Goal: Transaction & Acquisition: Purchase product/service

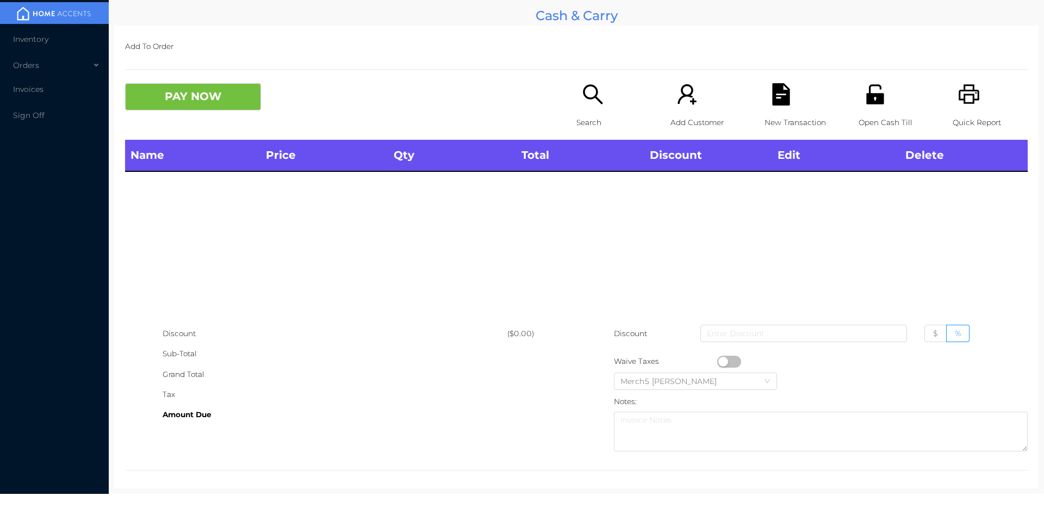
scroll to position [6, 0]
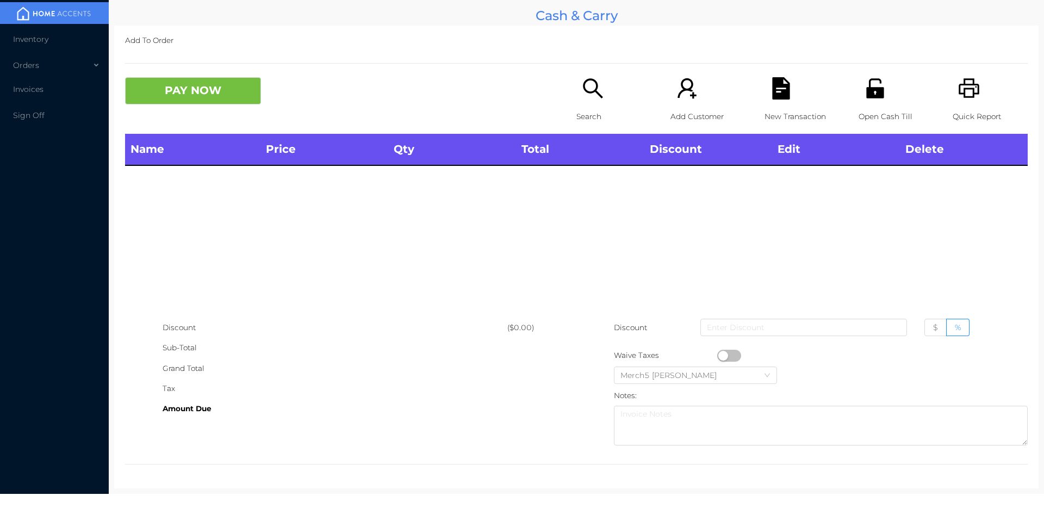
click at [576, 96] on div "Search" at bounding box center [613, 105] width 75 height 57
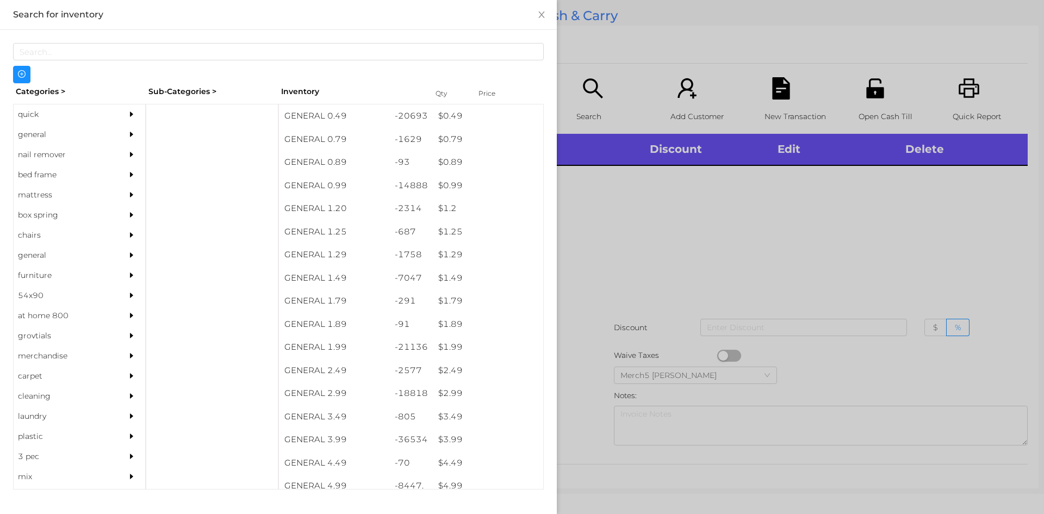
click at [98, 138] on div "general" at bounding box center [63, 135] width 99 height 20
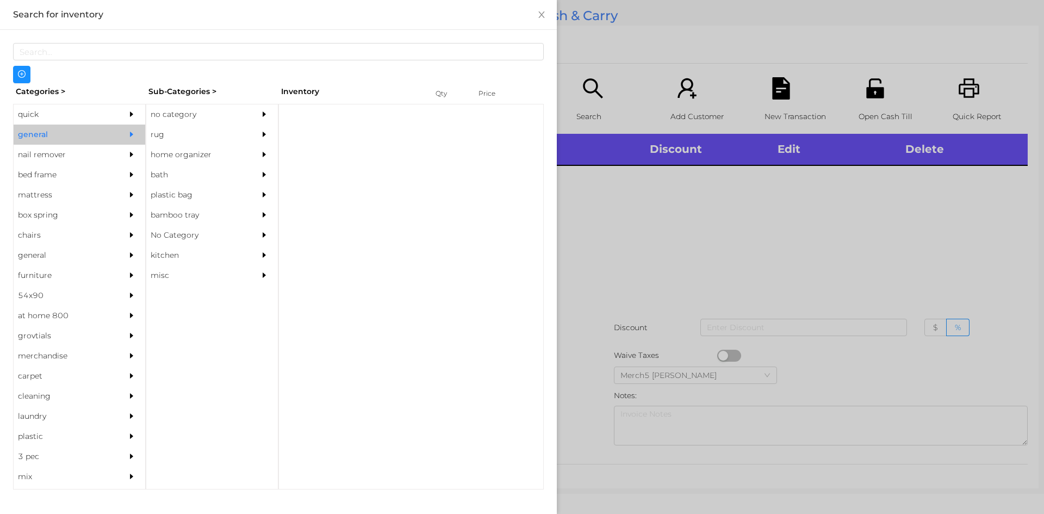
click at [198, 111] on div "no category" at bounding box center [195, 114] width 99 height 20
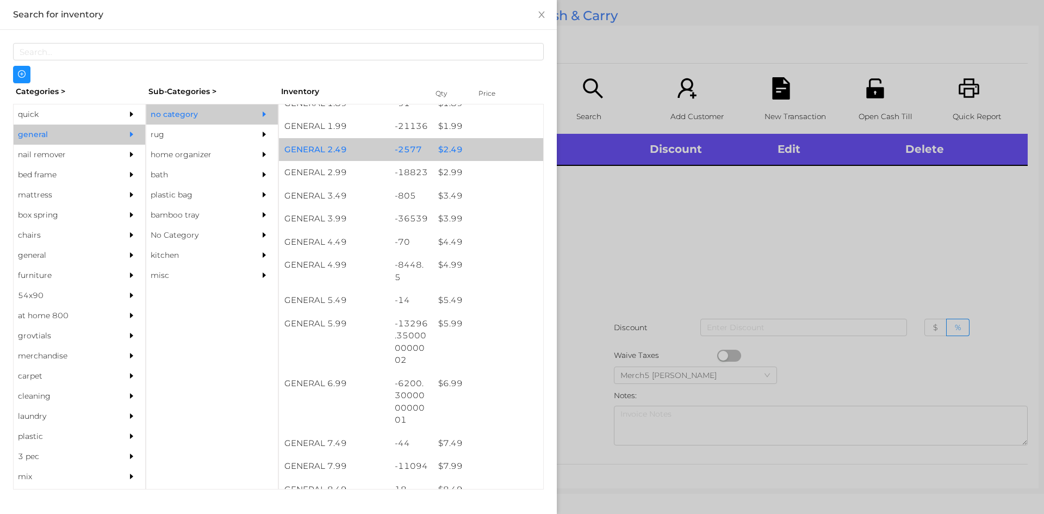
scroll to position [0, 0]
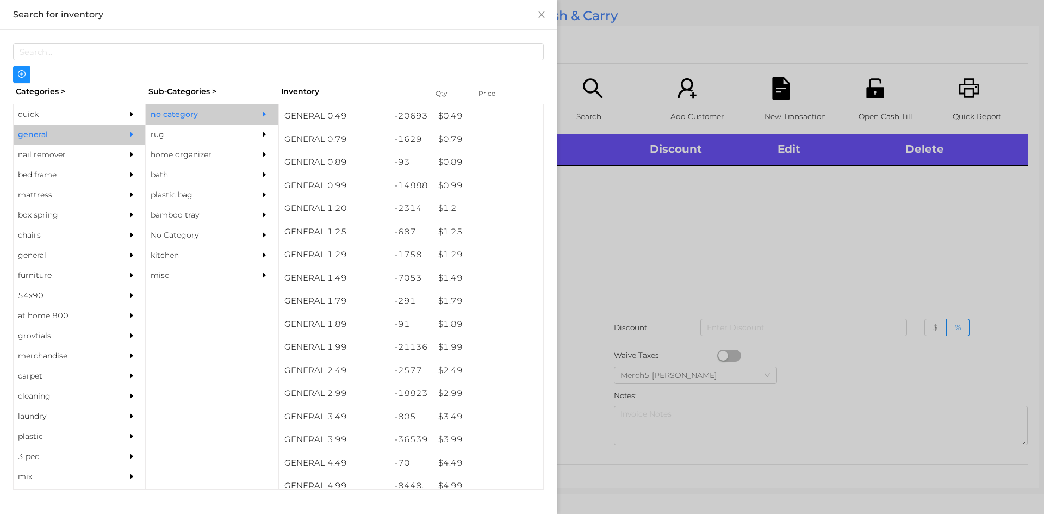
click at [612, 269] on div at bounding box center [522, 257] width 1044 height 514
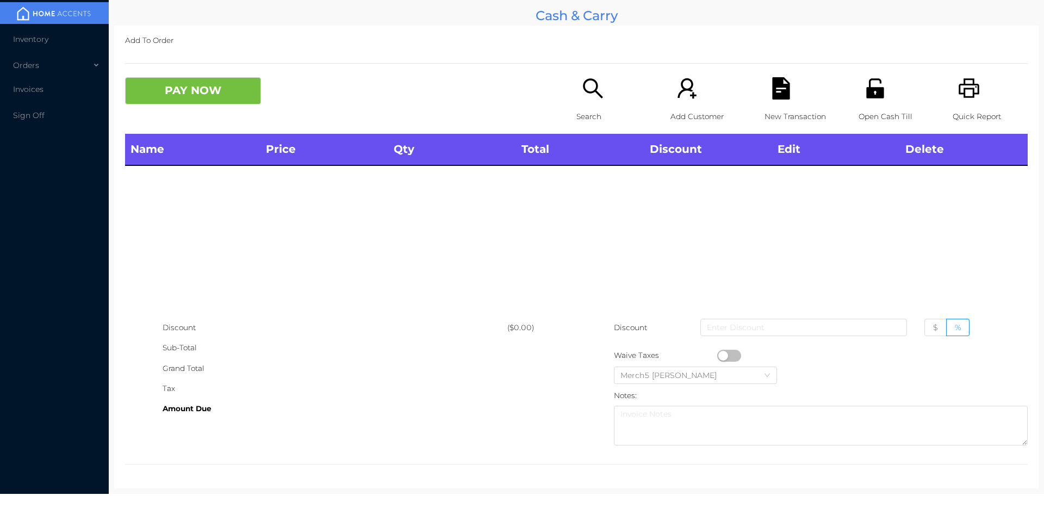
click at [602, 99] on div "Search" at bounding box center [613, 105] width 75 height 57
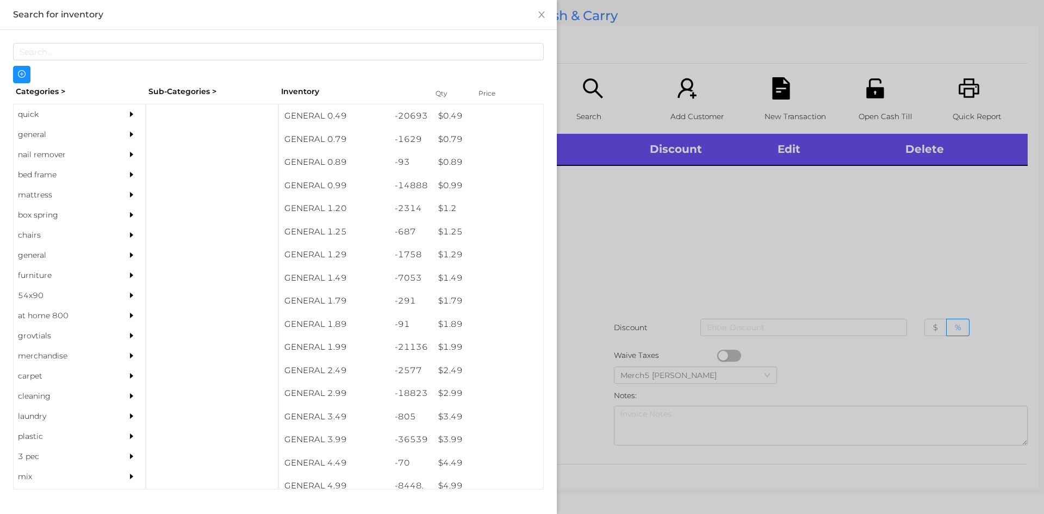
click at [703, 207] on div at bounding box center [522, 257] width 1044 height 514
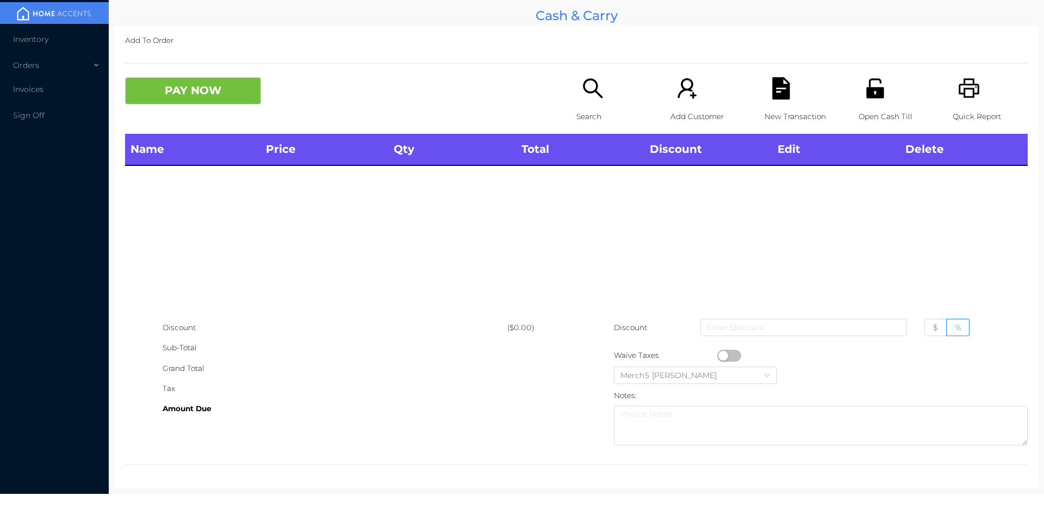
click at [601, 96] on div "Search" at bounding box center [613, 105] width 75 height 57
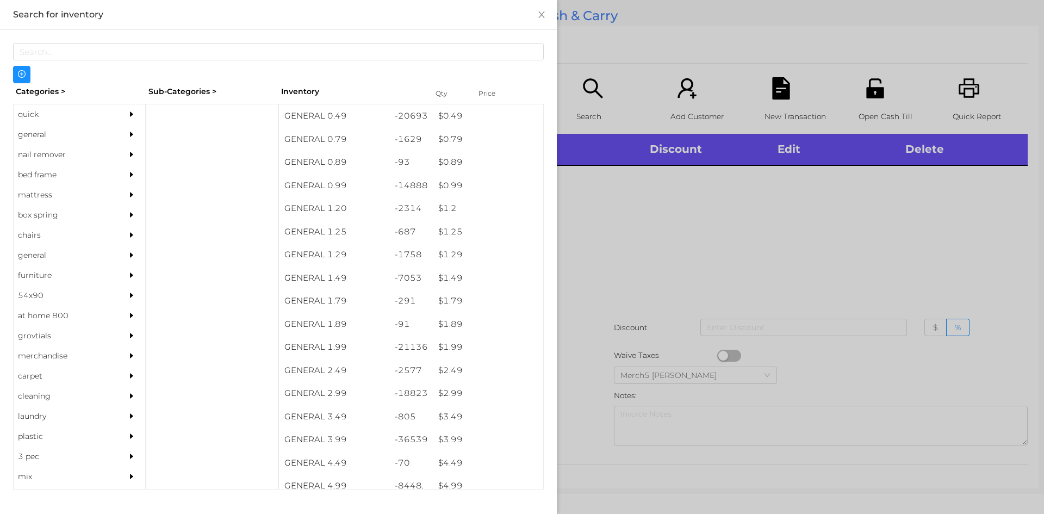
click at [115, 120] on div "quick" at bounding box center [80, 114] width 132 height 20
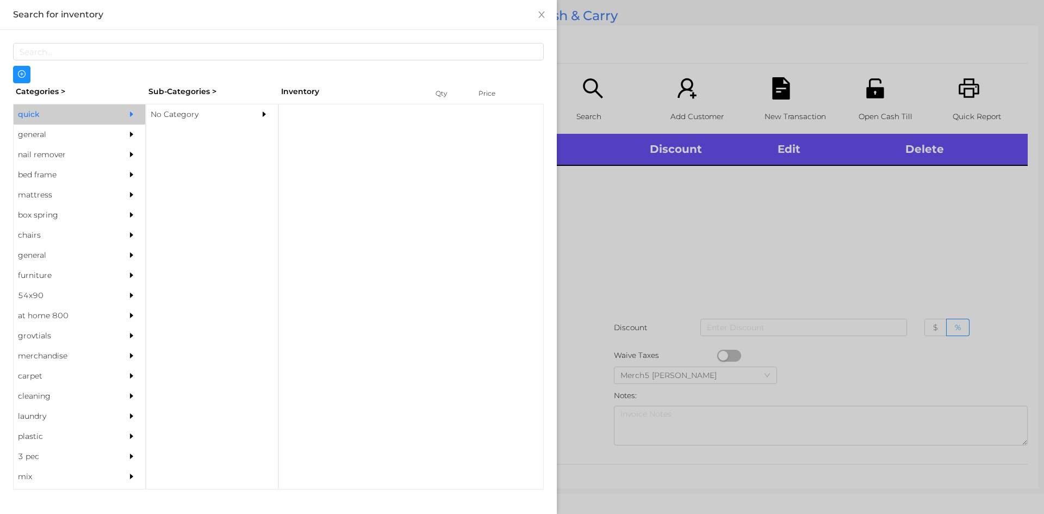
click at [229, 105] on div "No Category" at bounding box center [195, 114] width 99 height 20
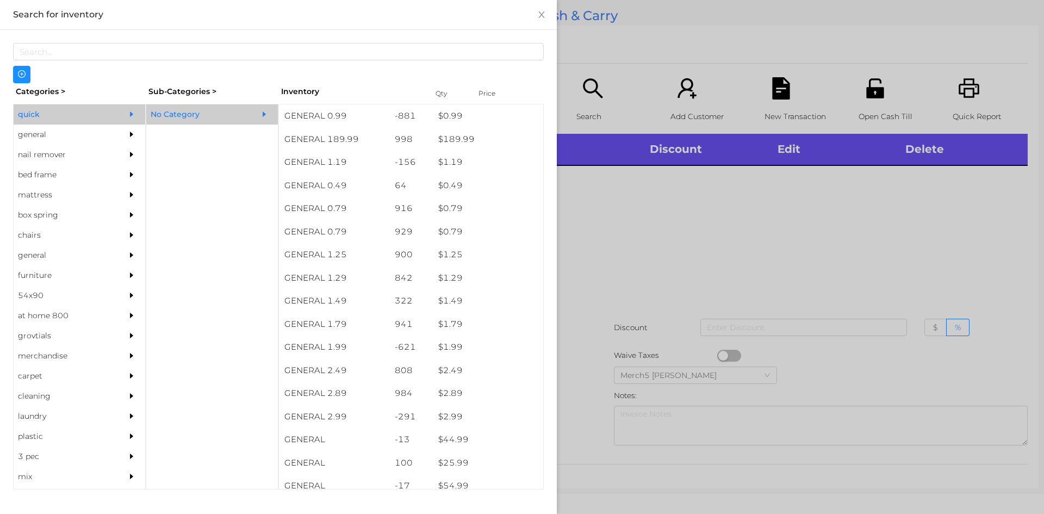
click at [123, 135] on div at bounding box center [134, 135] width 22 height 20
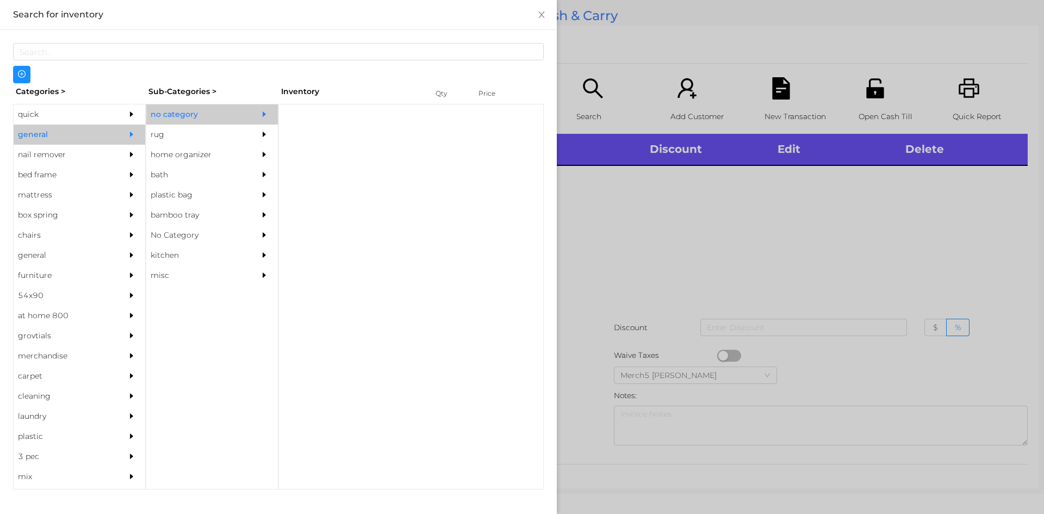
click at [245, 111] on div "no category" at bounding box center [212, 114] width 132 height 20
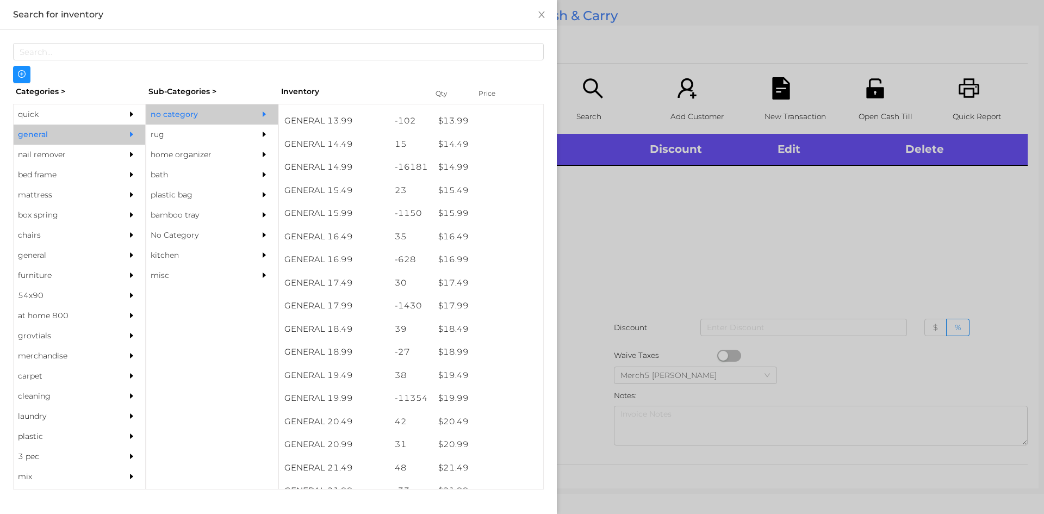
scroll to position [892, 0]
click at [488, 389] on div "$ 19.99" at bounding box center [488, 395] width 110 height 23
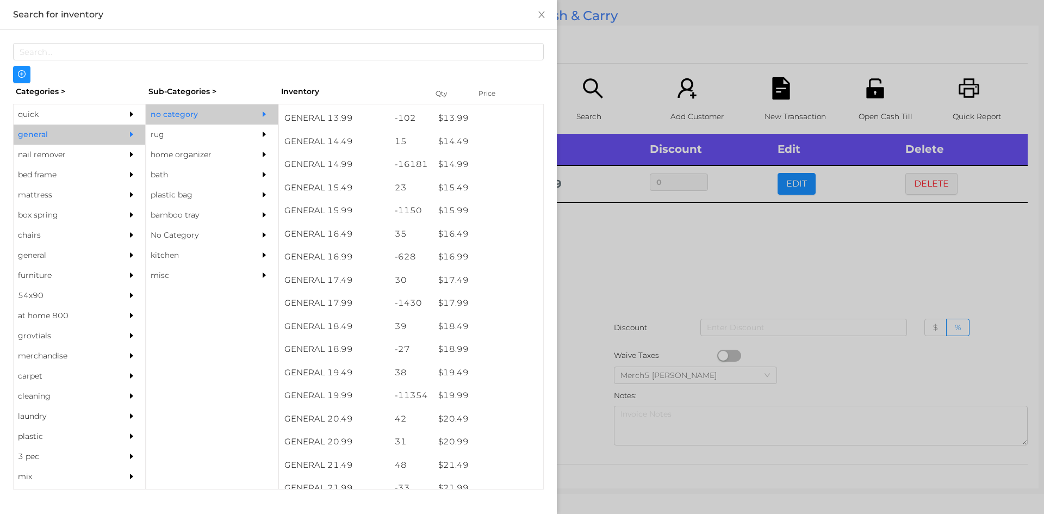
click at [684, 259] on div at bounding box center [522, 257] width 1044 height 514
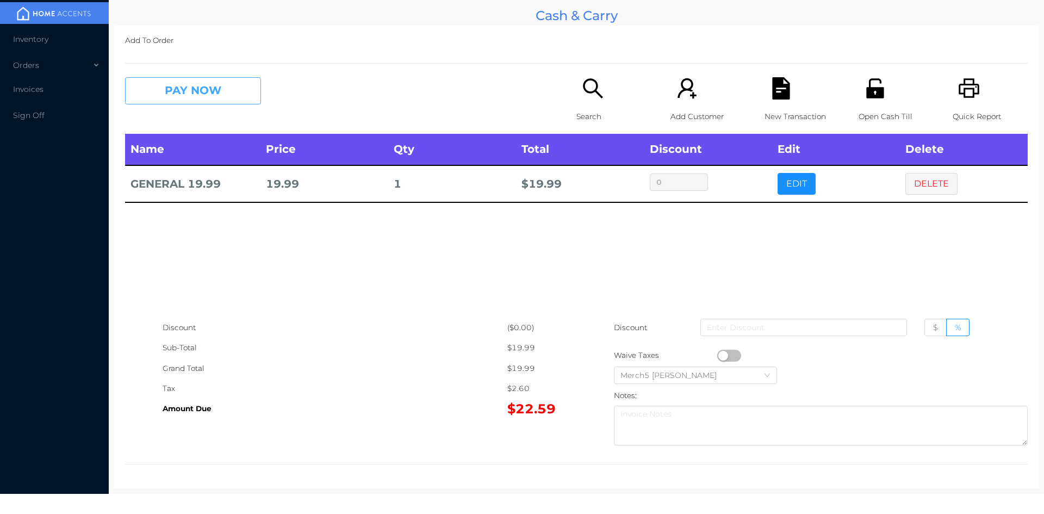
click at [251, 89] on button "PAY NOW" at bounding box center [193, 90] width 136 height 27
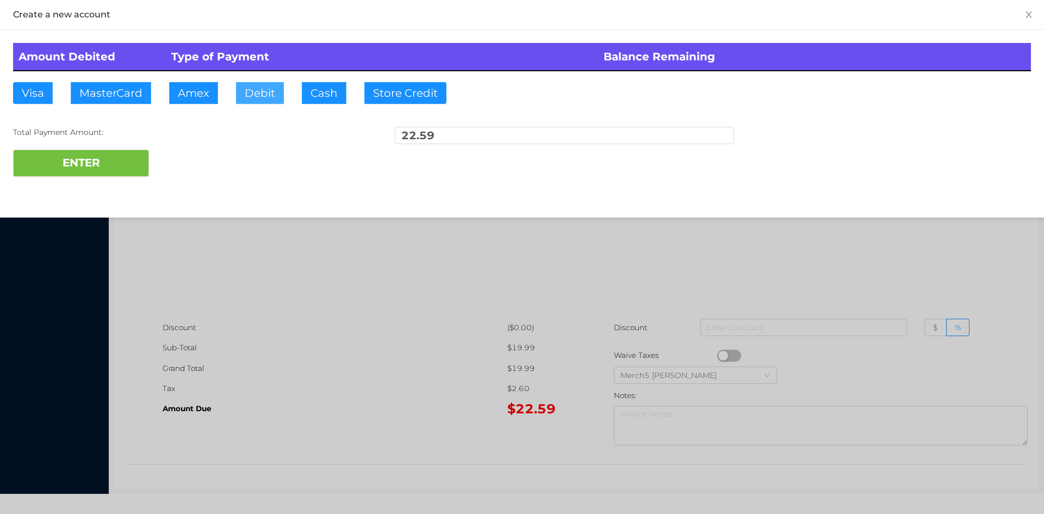
click at [266, 101] on button "Debit" at bounding box center [260, 93] width 48 height 22
click at [121, 160] on button "ENTER" at bounding box center [81, 163] width 136 height 27
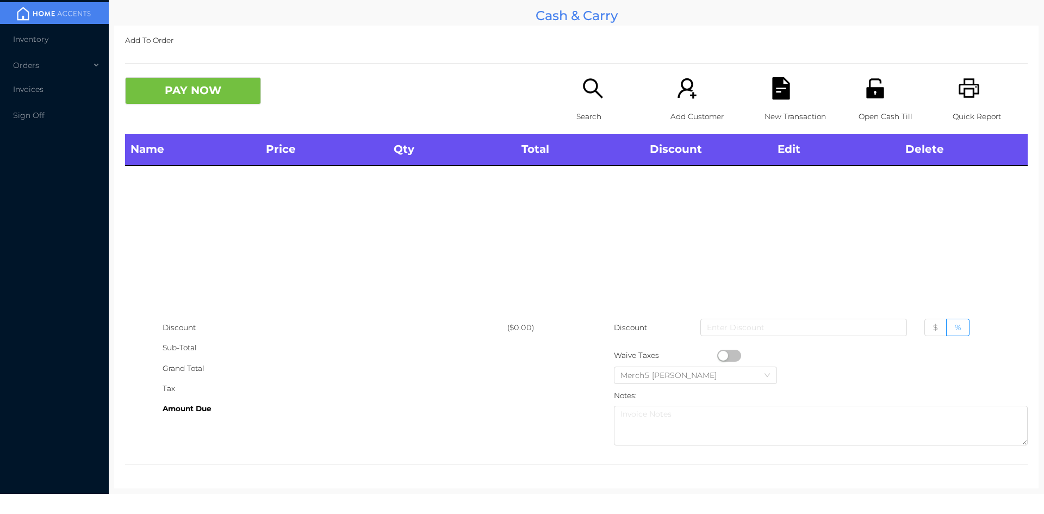
click at [974, 77] on div "Quick Report" at bounding box center [990, 105] width 75 height 57
click at [583, 105] on div "Search" at bounding box center [613, 105] width 75 height 57
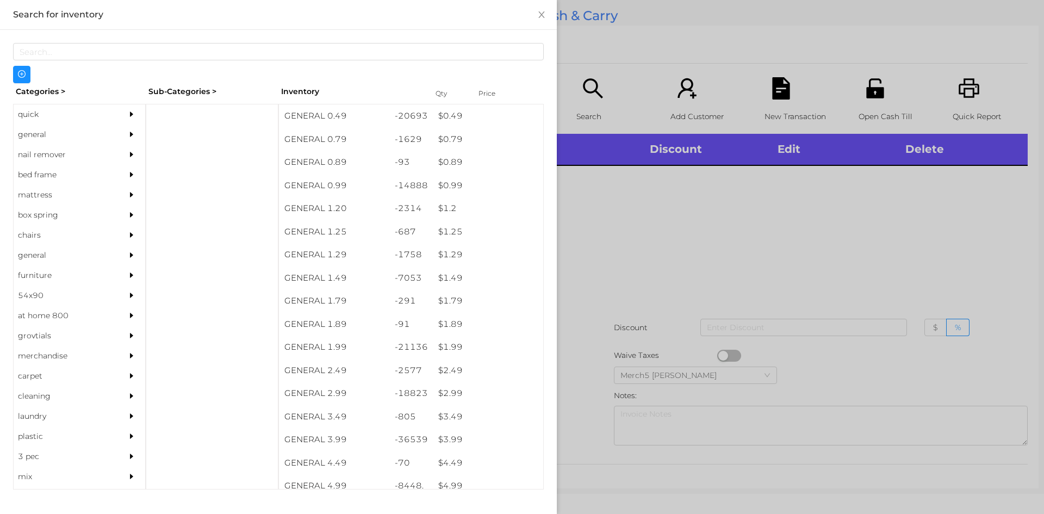
click at [105, 126] on div "general" at bounding box center [63, 135] width 99 height 20
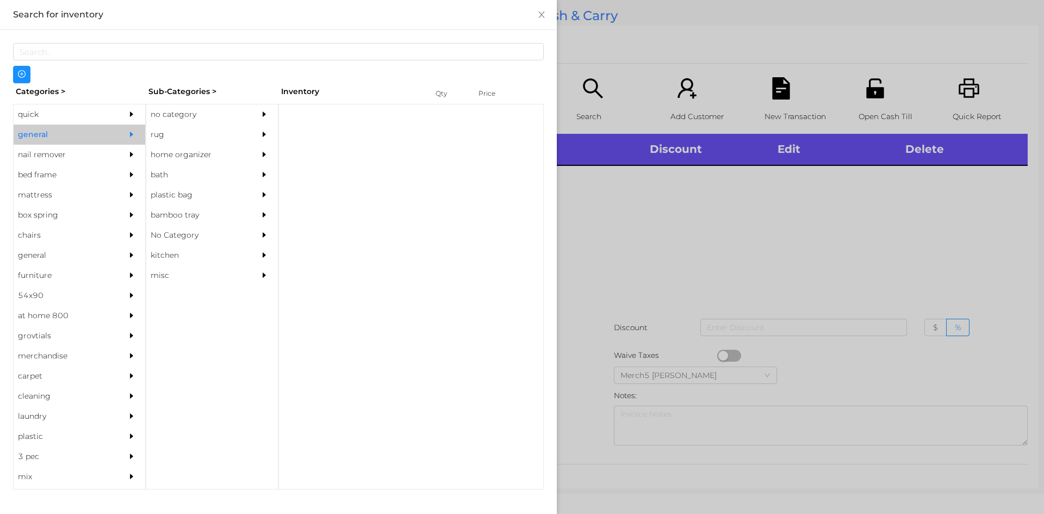
click at [237, 121] on div "no category" at bounding box center [195, 114] width 99 height 20
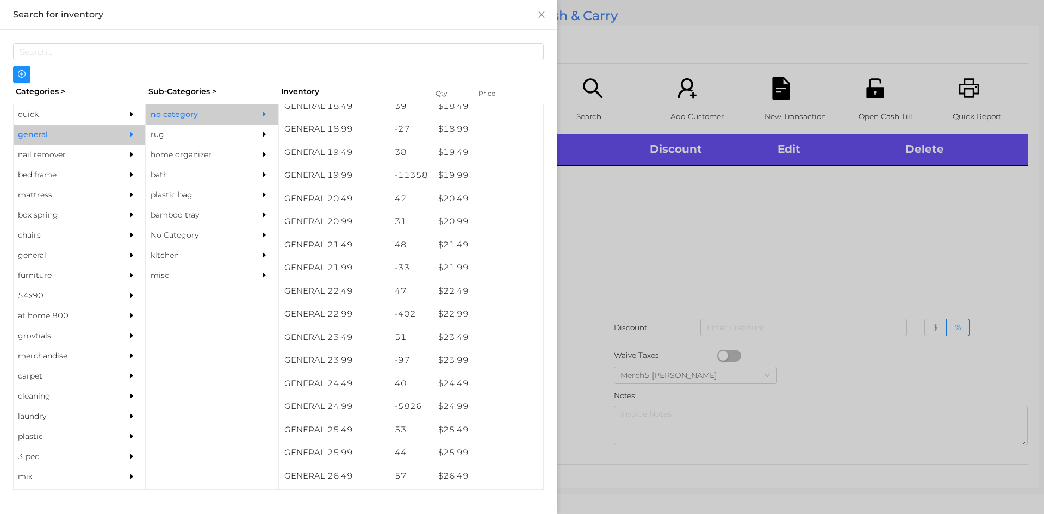
scroll to position [1359, 0]
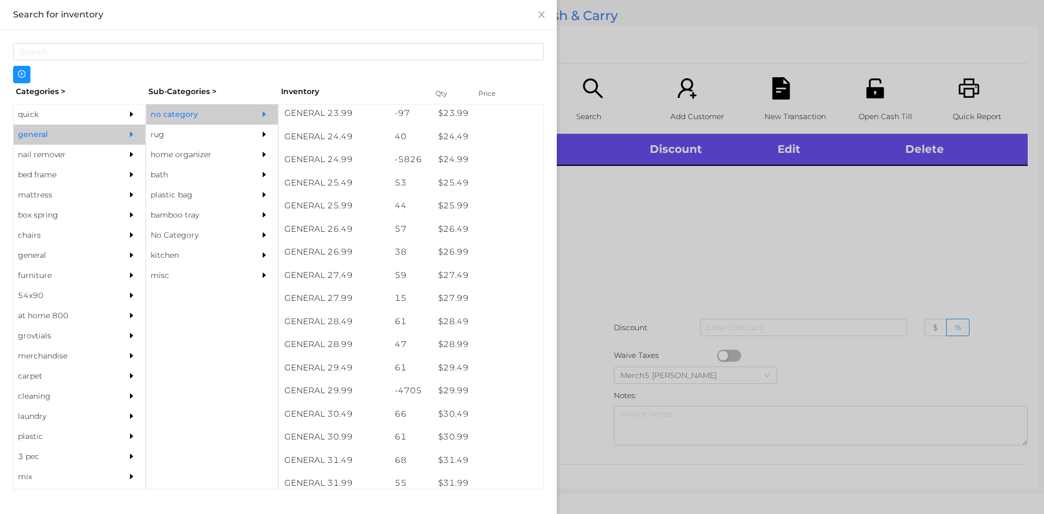
click at [673, 209] on div at bounding box center [522, 257] width 1044 height 514
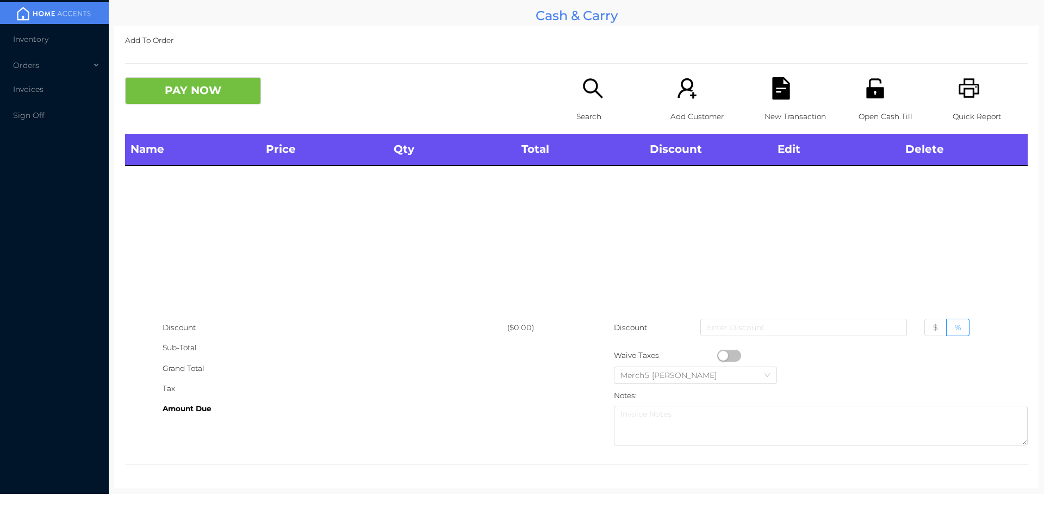
click at [860, 101] on div "Open Cash Till" at bounding box center [896, 105] width 75 height 57
click at [961, 90] on icon "icon: printer" at bounding box center [969, 88] width 21 height 20
click at [569, 115] on div "PAY NOW Search Add Customer New Transaction Open Cash Till Quick Report" at bounding box center [576, 105] width 903 height 57
click at [587, 88] on icon "icon: search" at bounding box center [593, 88] width 22 height 22
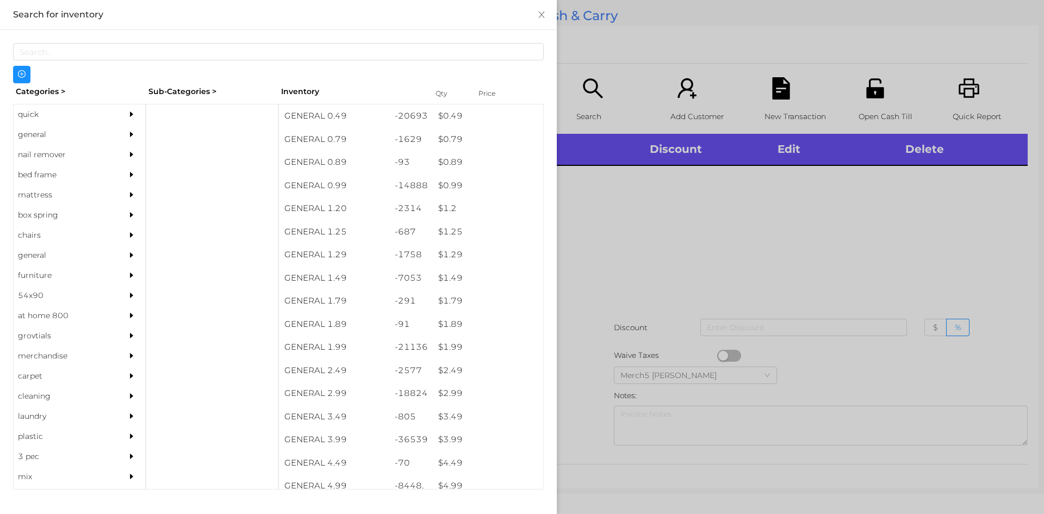
click at [726, 214] on div at bounding box center [522, 257] width 1044 height 514
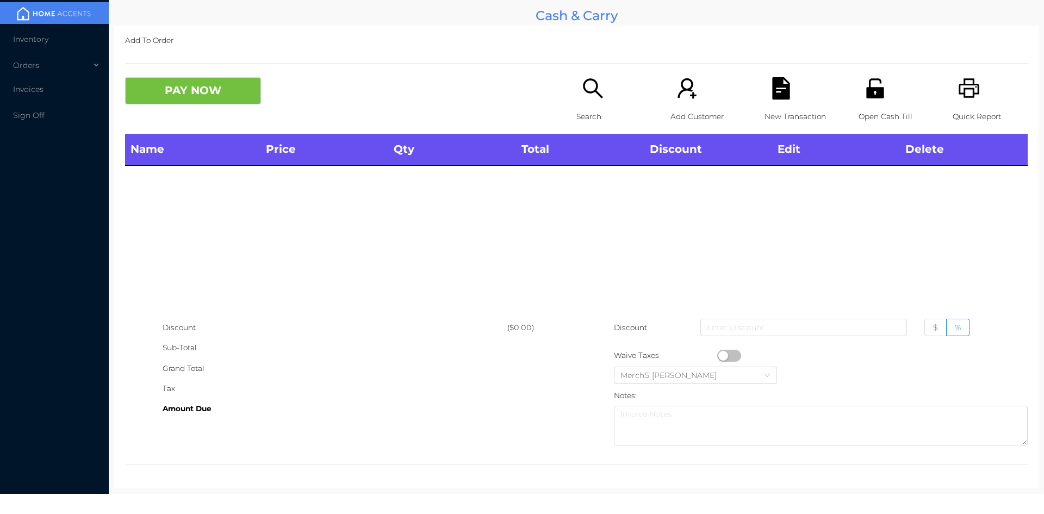
click at [597, 91] on icon "icon: search" at bounding box center [593, 88] width 22 height 22
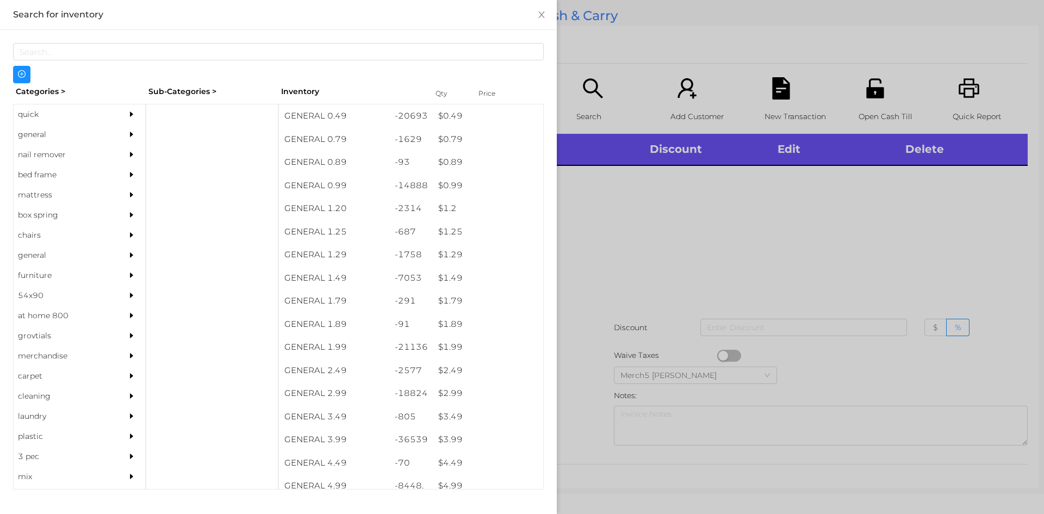
click at [689, 234] on div at bounding box center [522, 257] width 1044 height 514
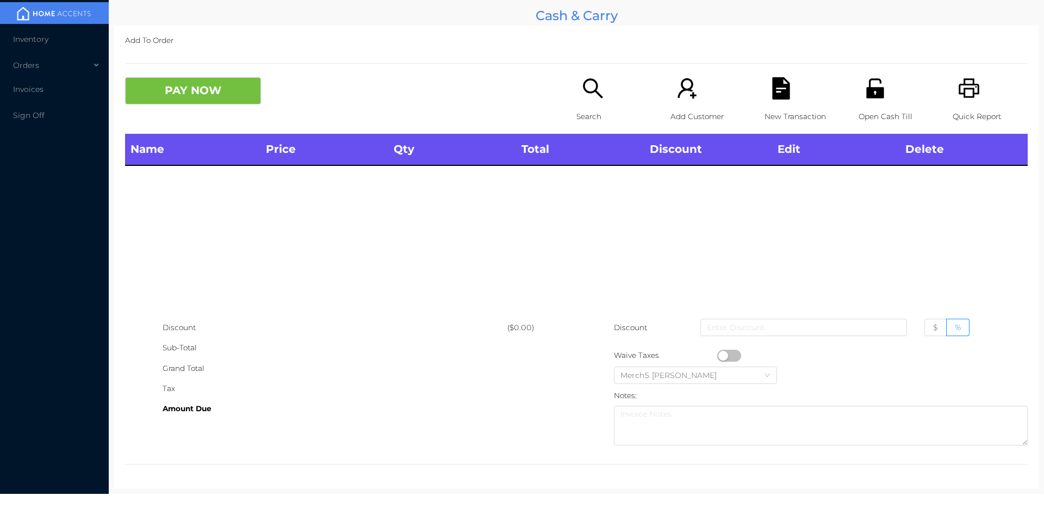
click at [958, 90] on icon "icon: printer" at bounding box center [969, 88] width 22 height 22
